Goal: Information Seeking & Learning: Learn about a topic

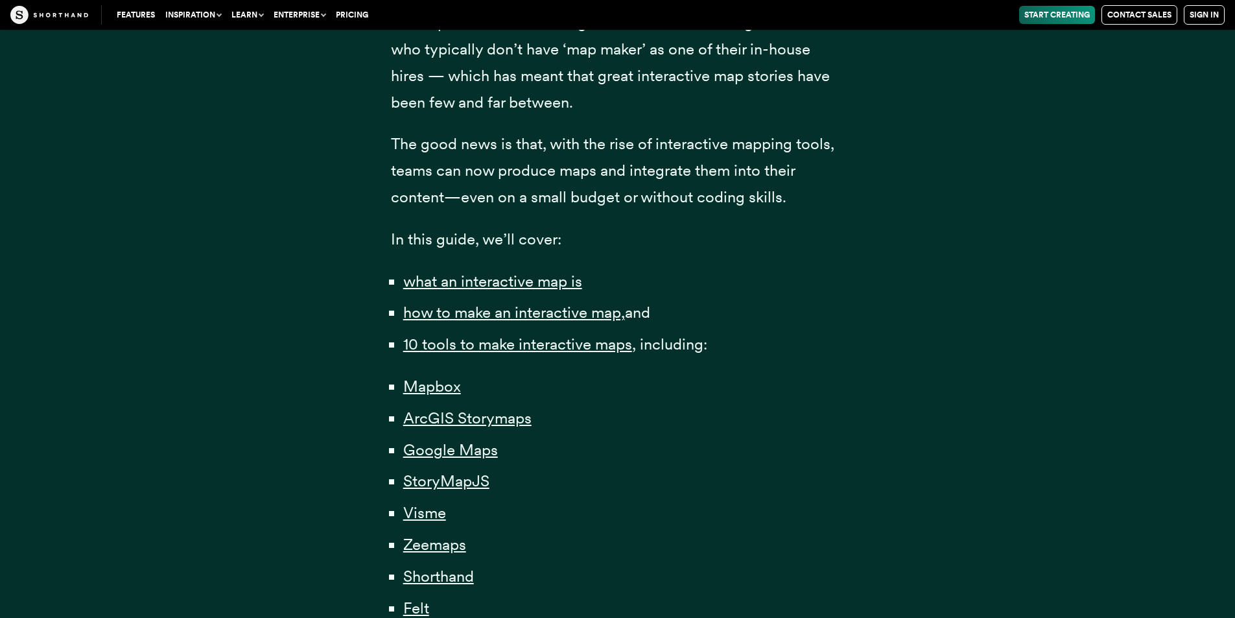
drag, startPoint x: 582, startPoint y: 320, endPoint x: 922, endPoint y: 319, distance: 340.4
click at [922, 319] on div "Content professionals — from journalists to marketers — have long understood th…" at bounding box center [617, 215] width 1011 height 1179
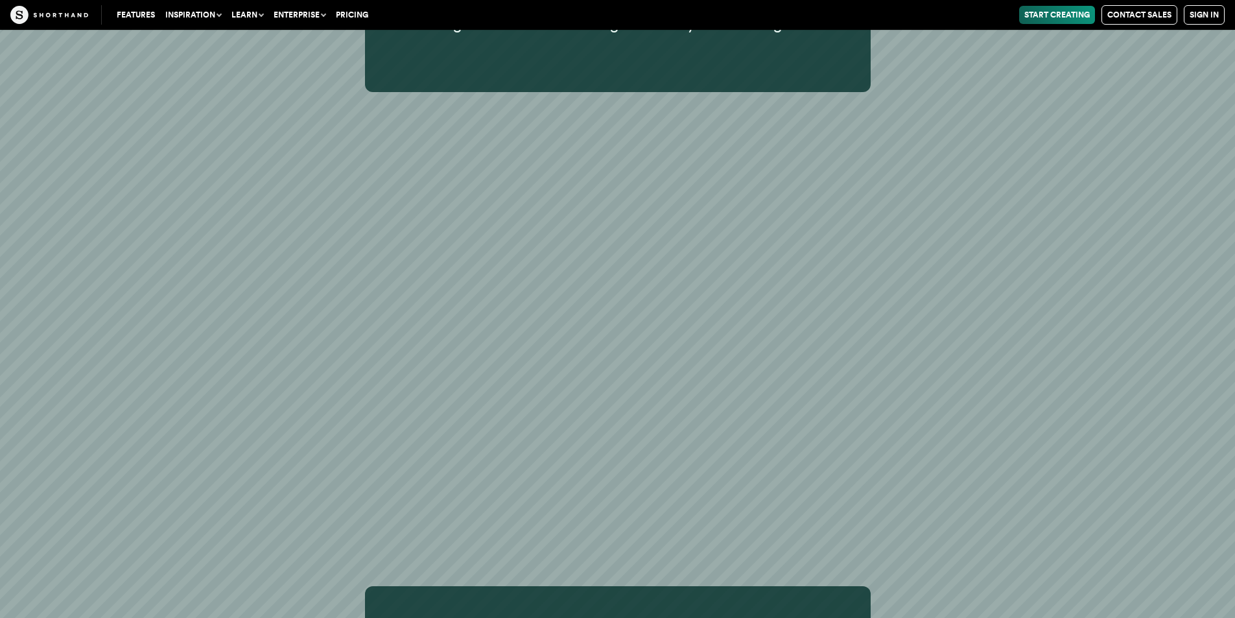
scroll to position [778, 0]
